Goal: Find specific page/section: Find specific page/section

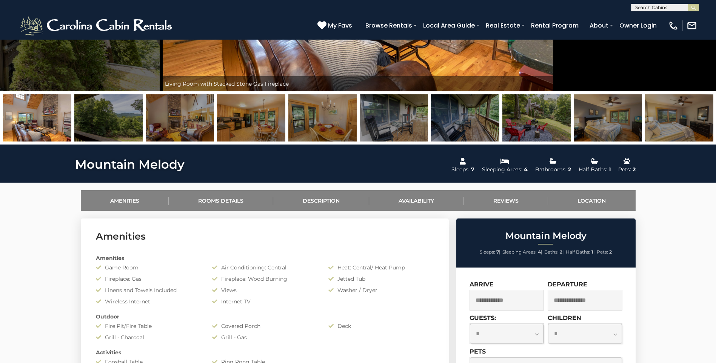
scroll to position [226, 0]
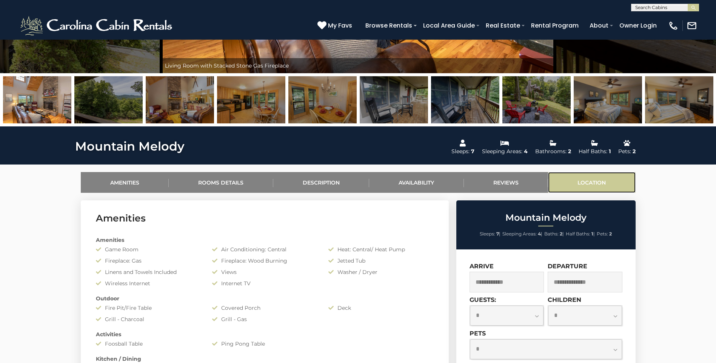
click at [593, 178] on link "Location" at bounding box center [592, 182] width 88 height 21
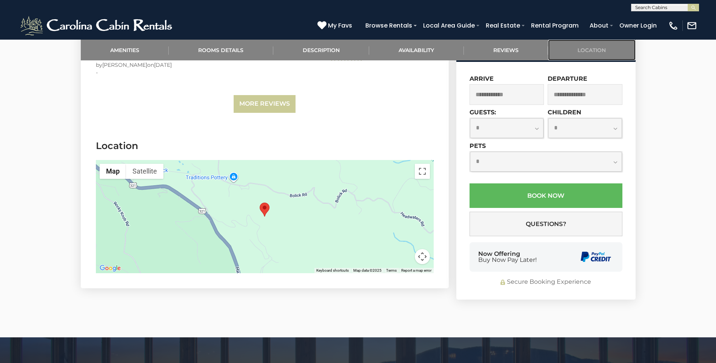
scroll to position [1675, 0]
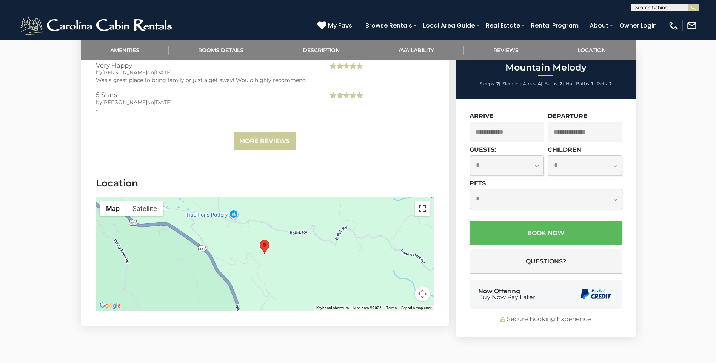
click at [417, 201] on button "Toggle fullscreen view" at bounding box center [422, 208] width 15 height 15
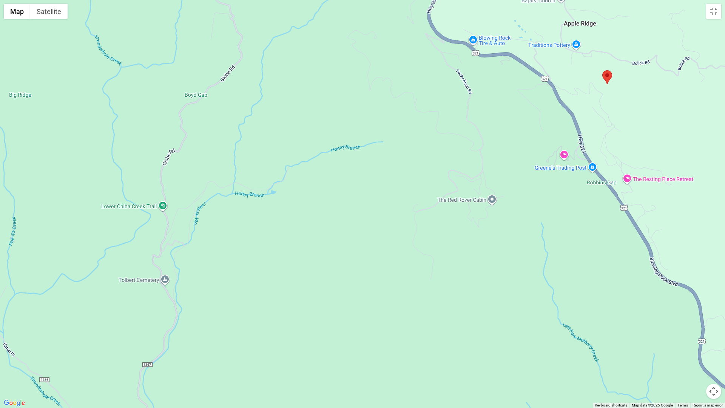
drag, startPoint x: 289, startPoint y: 247, endPoint x: 534, endPoint y: 128, distance: 272.3
click at [534, 128] on div at bounding box center [362, 204] width 725 height 408
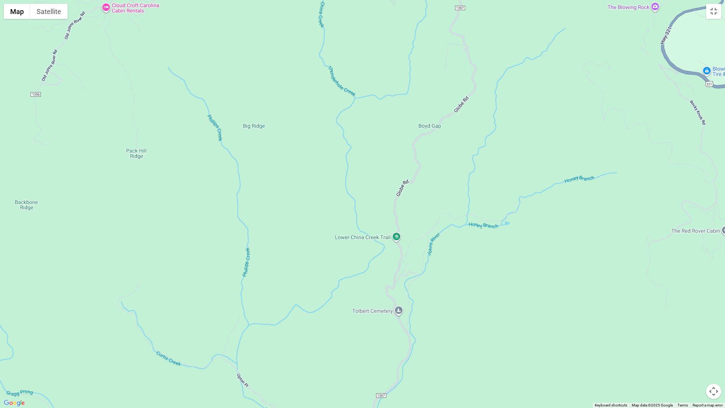
drag, startPoint x: 232, startPoint y: 202, endPoint x: 466, endPoint y: 234, distance: 235.8
click at [466, 234] on div at bounding box center [362, 204] width 725 height 408
click at [114, 330] on div at bounding box center [362, 204] width 725 height 408
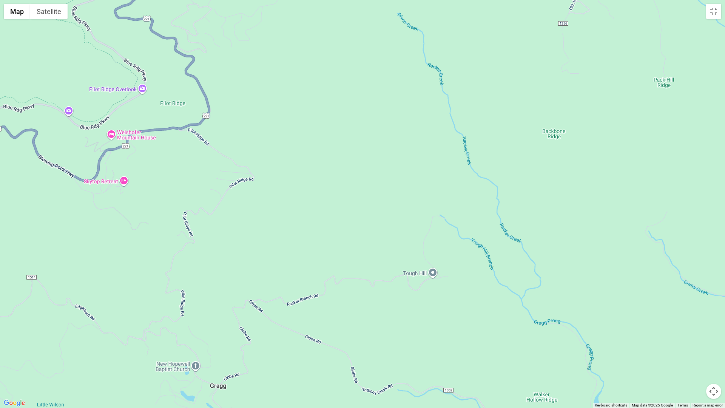
drag, startPoint x: 24, startPoint y: 290, endPoint x: 554, endPoint y: 219, distance: 535.4
click at [554, 219] on div at bounding box center [362, 204] width 725 height 408
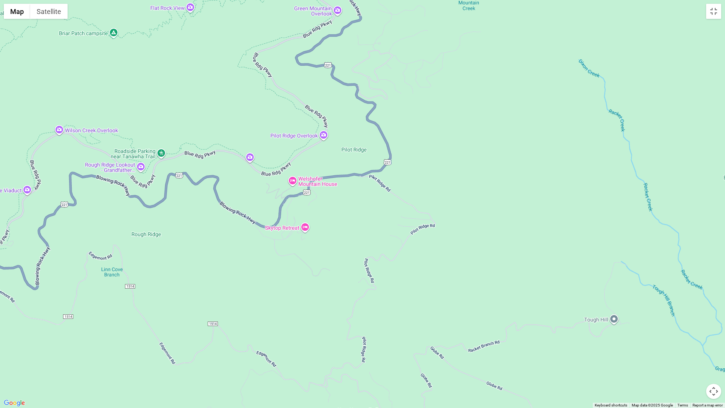
drag, startPoint x: 302, startPoint y: 162, endPoint x: 483, endPoint y: 209, distance: 187.2
click at [483, 209] on div at bounding box center [362, 204] width 725 height 408
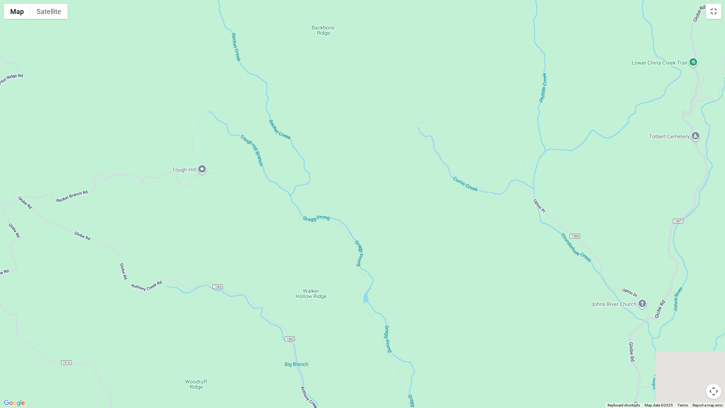
drag, startPoint x: 130, startPoint y: 267, endPoint x: -278, endPoint y: 117, distance: 434.7
click at [714, 10] on button "Toggle fullscreen view" at bounding box center [713, 11] width 15 height 15
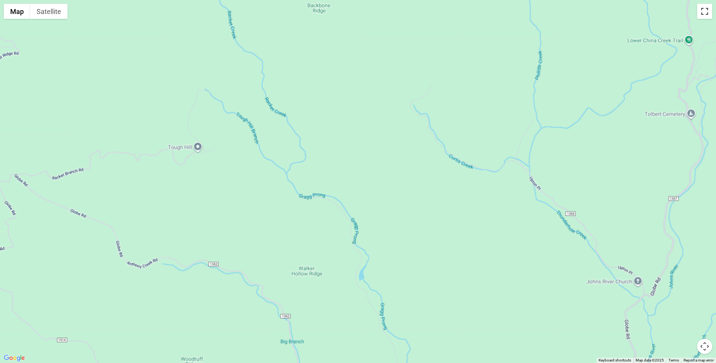
scroll to position [226, 0]
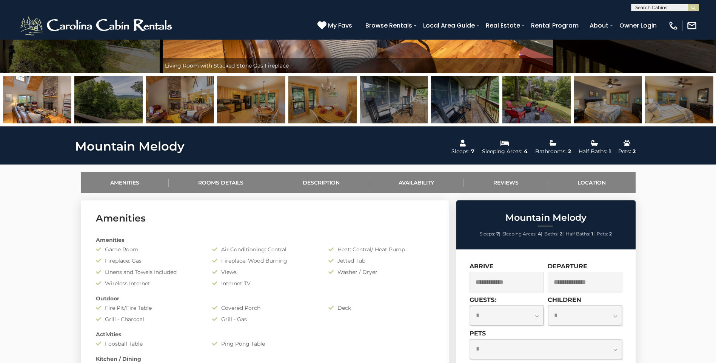
click at [531, 102] on img at bounding box center [536, 99] width 68 height 47
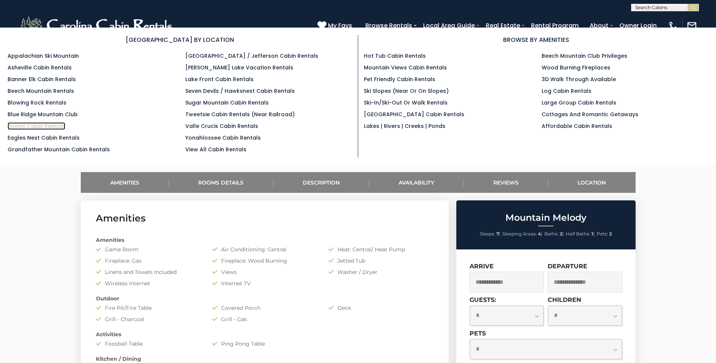
click at [39, 129] on link "Boone Cabin Rentals" at bounding box center [37, 126] width 58 height 8
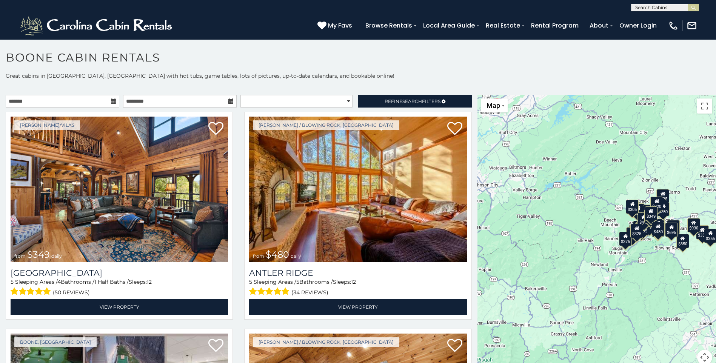
click at [603, 263] on div "$349 $480 $525 $315 $355 $675 $635 $930 $400 $451 $330 $400 $485 $460 $395 $255…" at bounding box center [596, 234] width 239 height 279
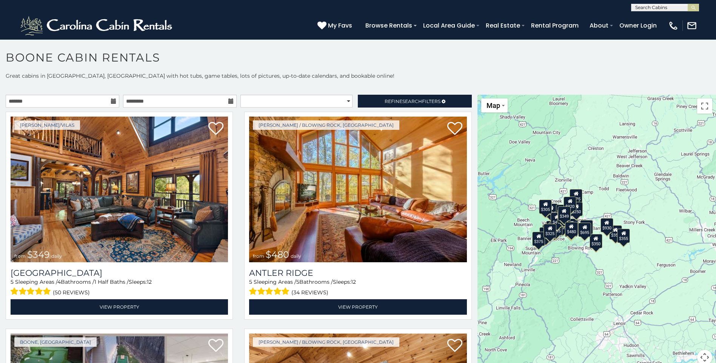
drag, startPoint x: 644, startPoint y: 249, endPoint x: 557, endPoint y: 249, distance: 87.2
click at [557, 249] on div "$349 $480 $525 $315 $355 $675 $635 $930 $400 $451 $330 $400 $485 $460 $395 $255…" at bounding box center [596, 234] width 239 height 279
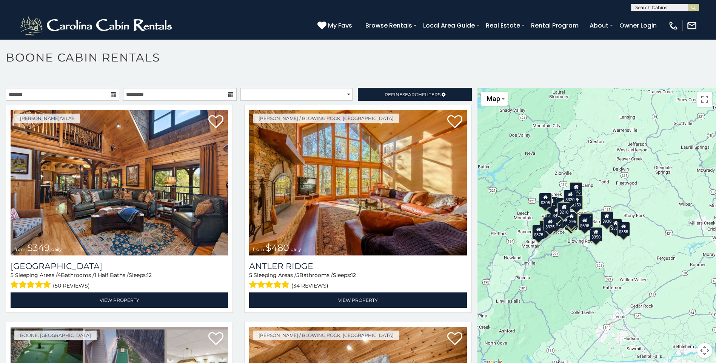
scroll to position [4, 0]
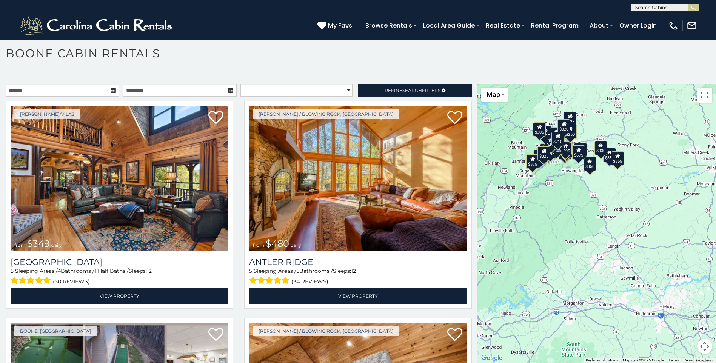
drag, startPoint x: 593, startPoint y: 299, endPoint x: 587, endPoint y: 229, distance: 70.1
click at [587, 229] on div "$349 $480 $525 $315 $355 $675 $635 $930 $400 $451 $330 $400 $485 $460 $395 $255…" at bounding box center [596, 223] width 239 height 279
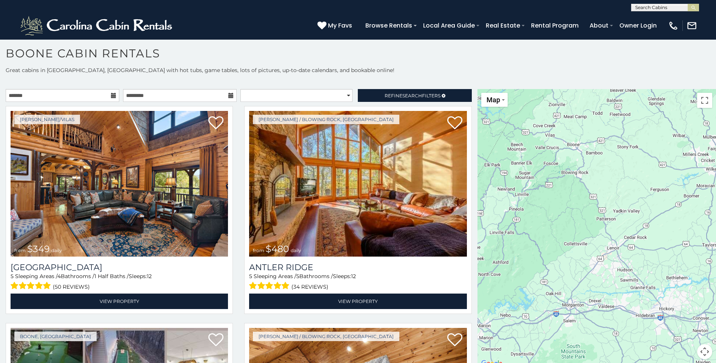
scroll to position [0, 0]
